Goal: Check status: Check status

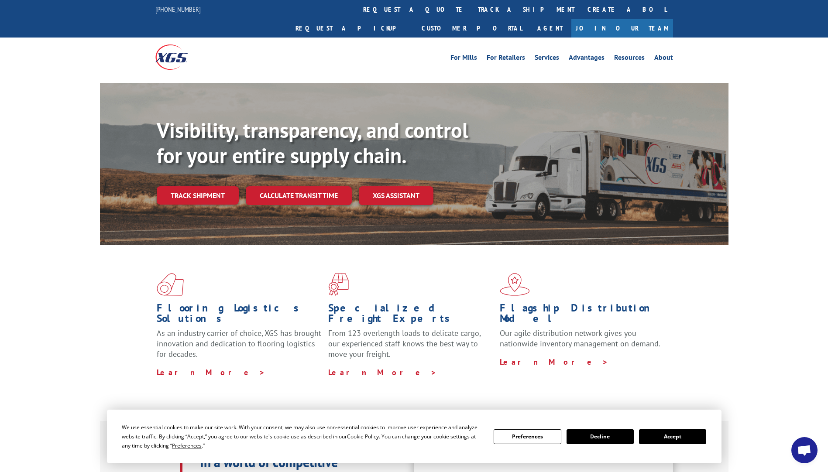
click at [670, 435] on button "Accept" at bounding box center [672, 437] width 67 height 15
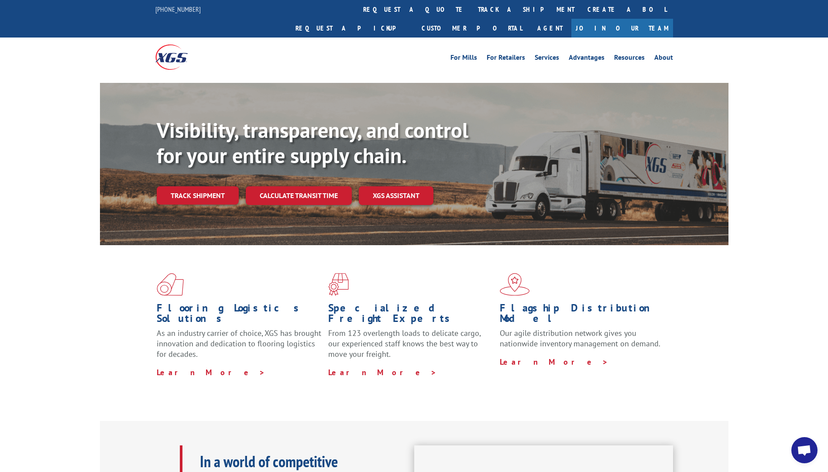
click at [186, 186] on link "Track shipment" at bounding box center [198, 195] width 82 height 18
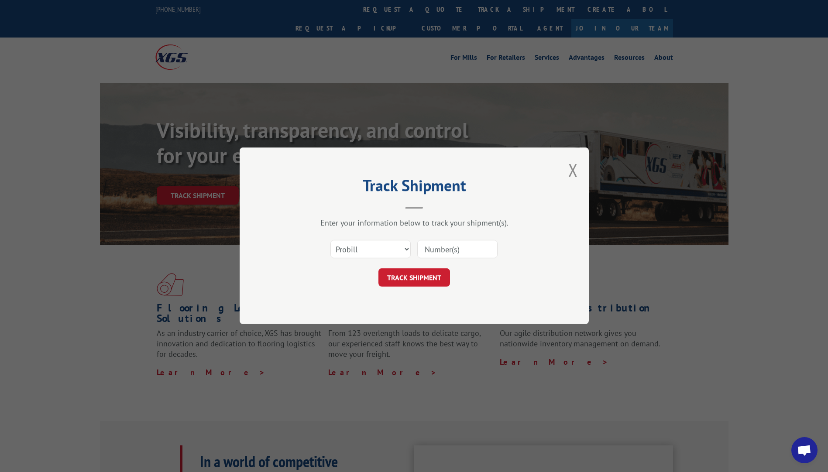
click at [436, 248] on input at bounding box center [457, 250] width 80 height 18
paste input "2551530"
type input "2551530"
click at [416, 270] on button "TRACK SHIPMENT" at bounding box center [415, 278] width 72 height 18
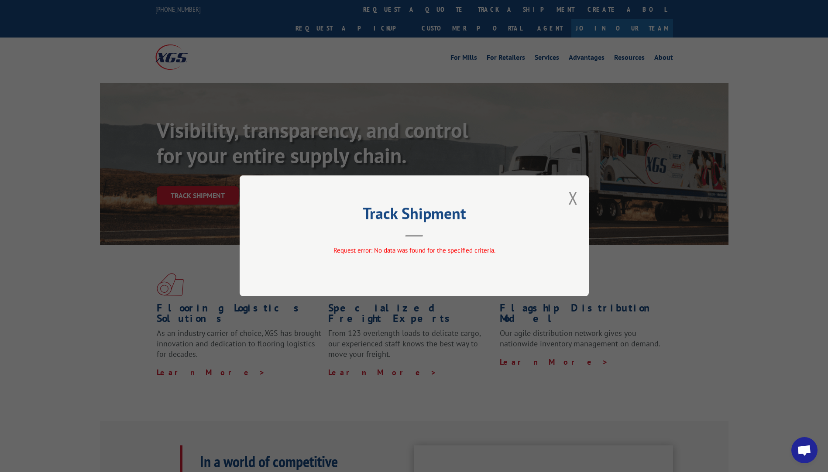
click at [574, 199] on button "Close modal" at bounding box center [574, 197] width 10 height 23
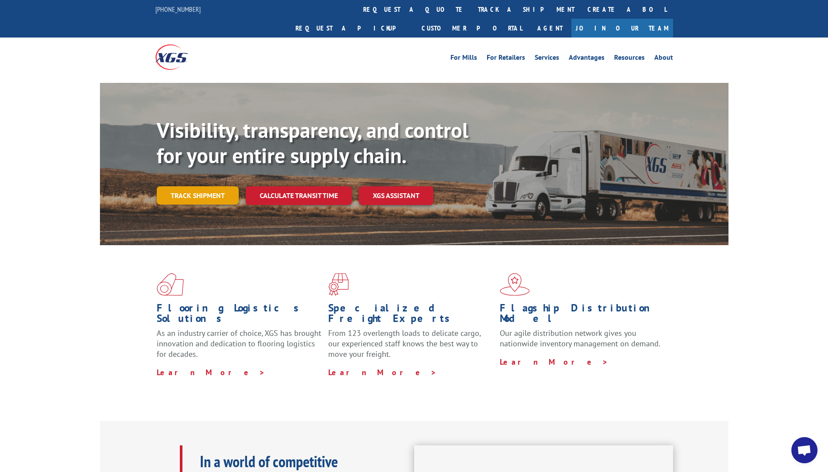
click at [206, 186] on link "Track shipment" at bounding box center [198, 195] width 82 height 18
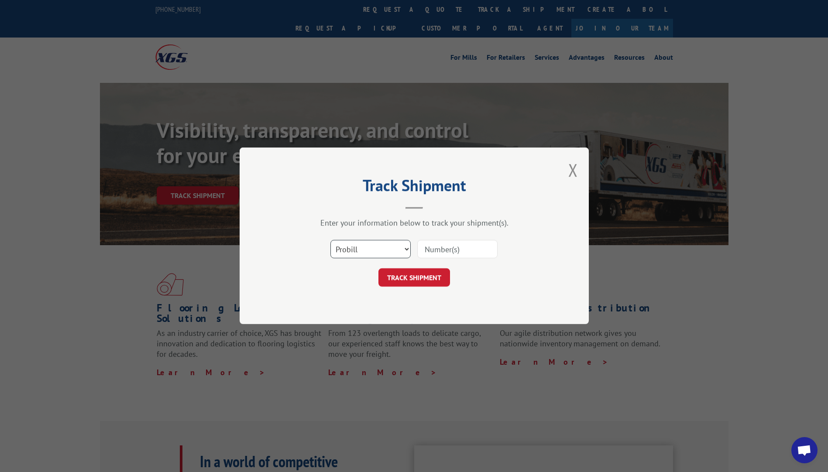
click at [372, 253] on select "Select category... Probill BOL PO" at bounding box center [371, 250] width 80 height 18
select select "bol"
click at [331, 241] on select "Select category... Probill BOL PO" at bounding box center [371, 250] width 80 height 18
click at [452, 252] on input at bounding box center [457, 250] width 80 height 18
paste input "2551530"
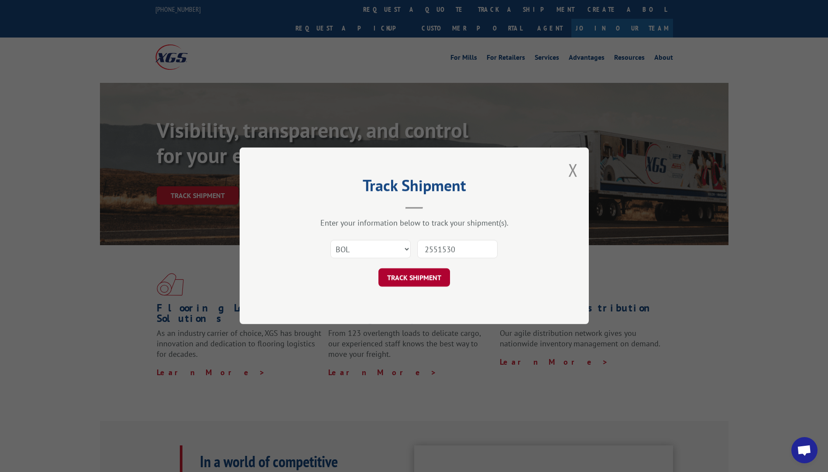
type input "2551530"
click at [424, 276] on button "TRACK SHIPMENT" at bounding box center [415, 278] width 72 height 18
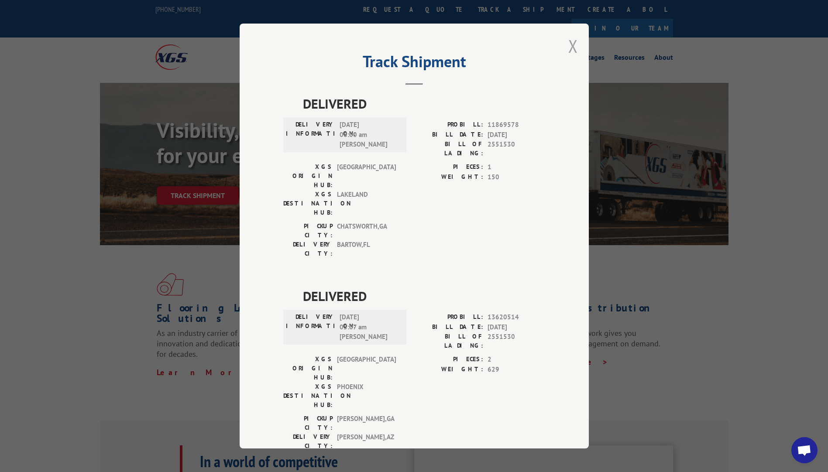
click at [572, 47] on button "Close modal" at bounding box center [574, 45] width 10 height 23
